Goal: Find specific page/section: Find specific page/section

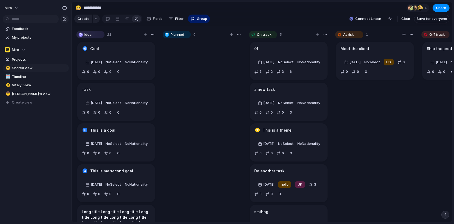
click at [289, 52] on div "01" at bounding box center [288, 49] width 69 height 6
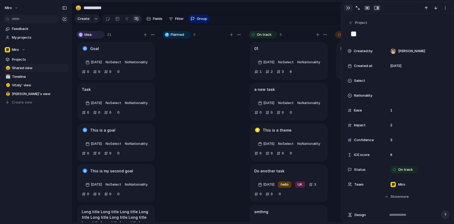
click at [349, 11] on button "button" at bounding box center [348, 8] width 8 height 7
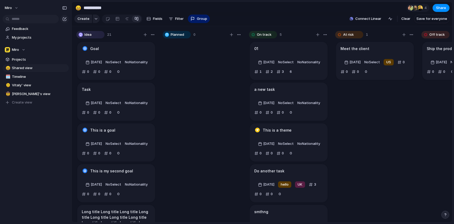
click at [307, 107] on article "a new task [DATE] No Select No Nationality 0 0 0 0" at bounding box center [289, 102] width 78 height 38
